Goal: Task Accomplishment & Management: Manage account settings

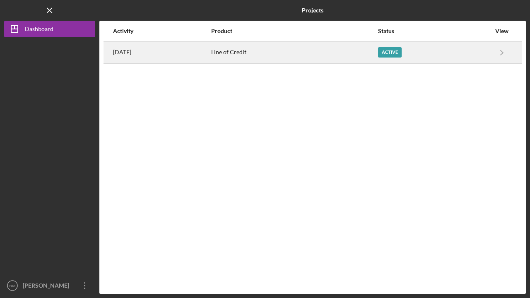
click at [131, 52] on time "[DATE]" at bounding box center [122, 52] width 18 height 7
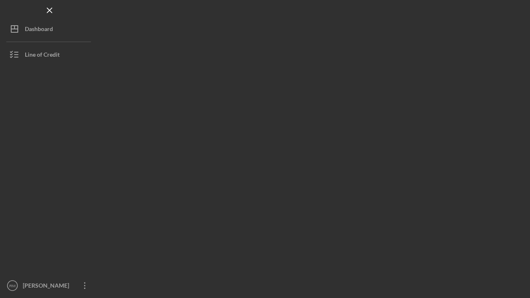
click at [135, 52] on div at bounding box center [312, 149] width 426 height 290
click at [135, 52] on div at bounding box center [161, 149] width 124 height 290
click at [19, 55] on icon "button" at bounding box center [14, 54] width 21 height 21
click at [16, 55] on line "button" at bounding box center [16, 55] width 4 height 0
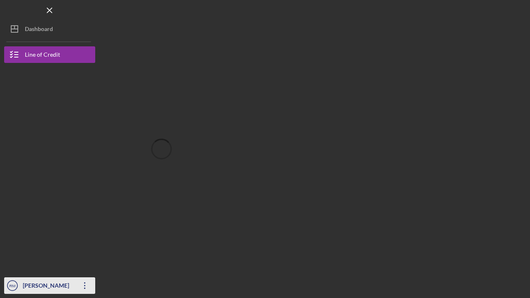
click at [31, 287] on div "[PERSON_NAME]" at bounding box center [48, 286] width 54 height 19
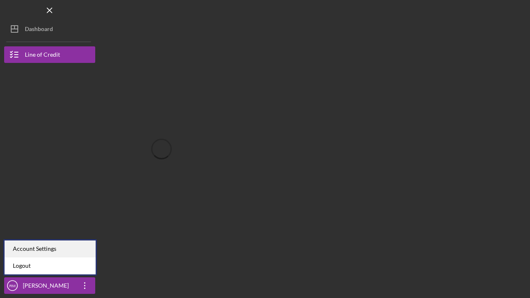
click at [51, 248] on div "Account Settings" at bounding box center [50, 249] width 91 height 17
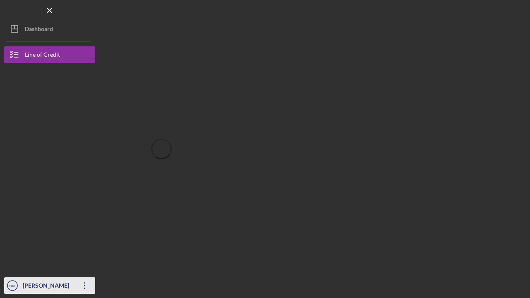
click at [36, 285] on div "[PERSON_NAME]" at bounding box center [48, 286] width 54 height 19
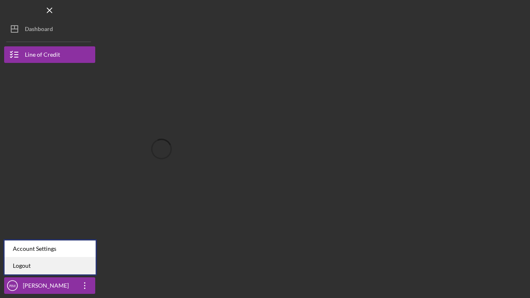
click at [19, 267] on link "Logout" at bounding box center [50, 265] width 91 height 17
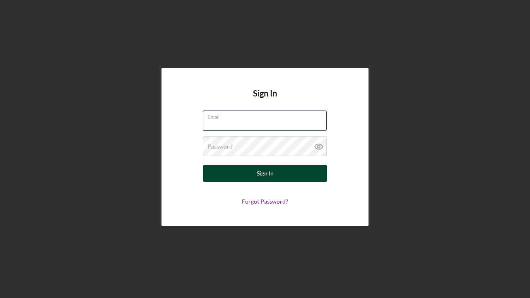
type input "[EMAIL_ADDRESS][DOMAIN_NAME]"
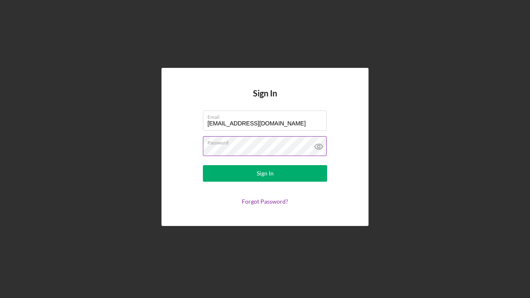
click at [320, 146] on icon at bounding box center [318, 146] width 21 height 21
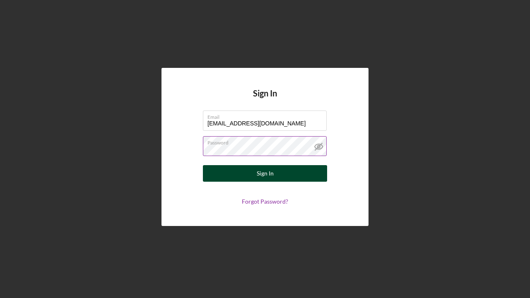
click at [265, 173] on div "Sign In" at bounding box center [265, 173] width 17 height 17
